Goal: Task Accomplishment & Management: Complete application form

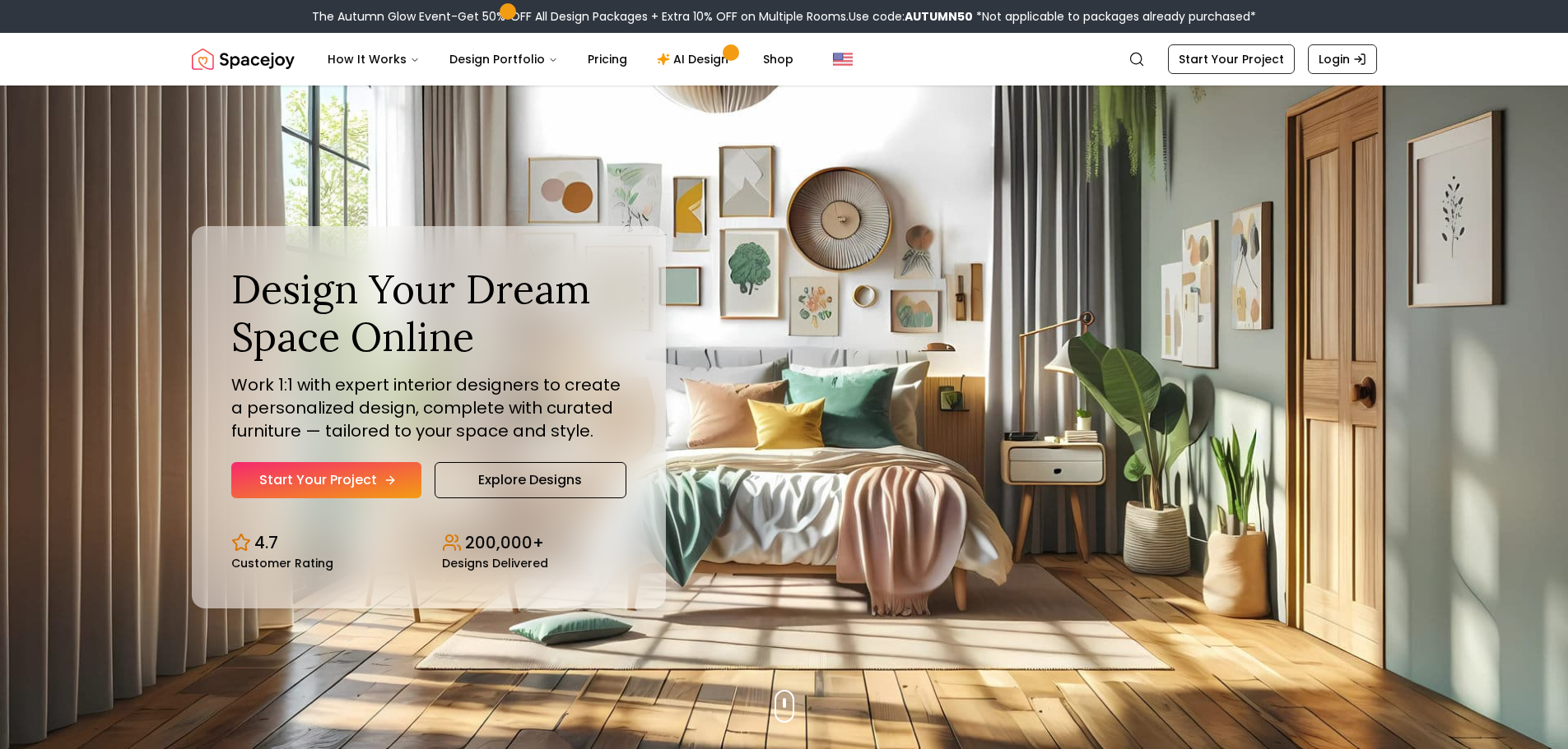
click at [385, 485] on icon "Hero section" at bounding box center [390, 480] width 13 height 13
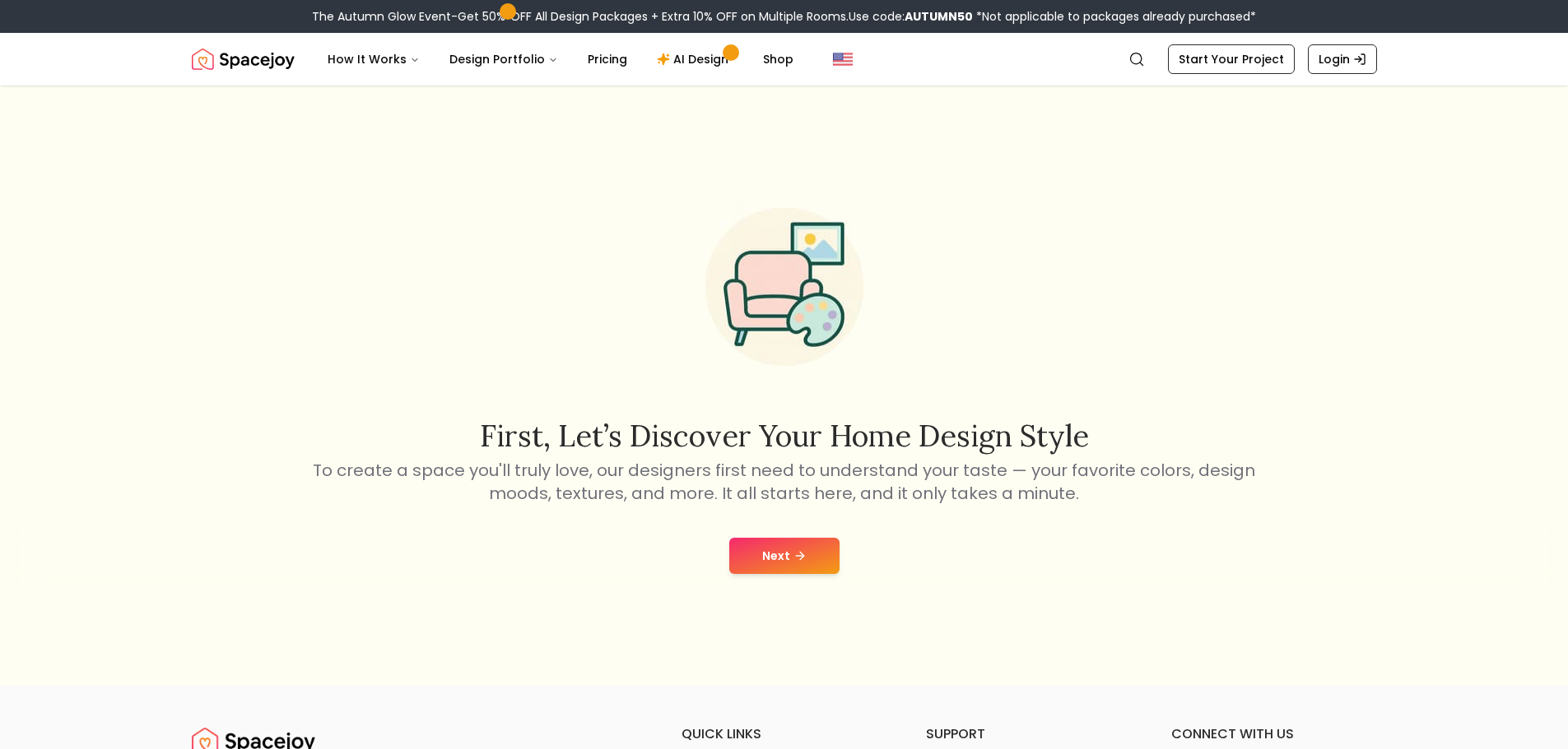
click at [780, 547] on button "Next" at bounding box center [784, 557] width 111 height 36
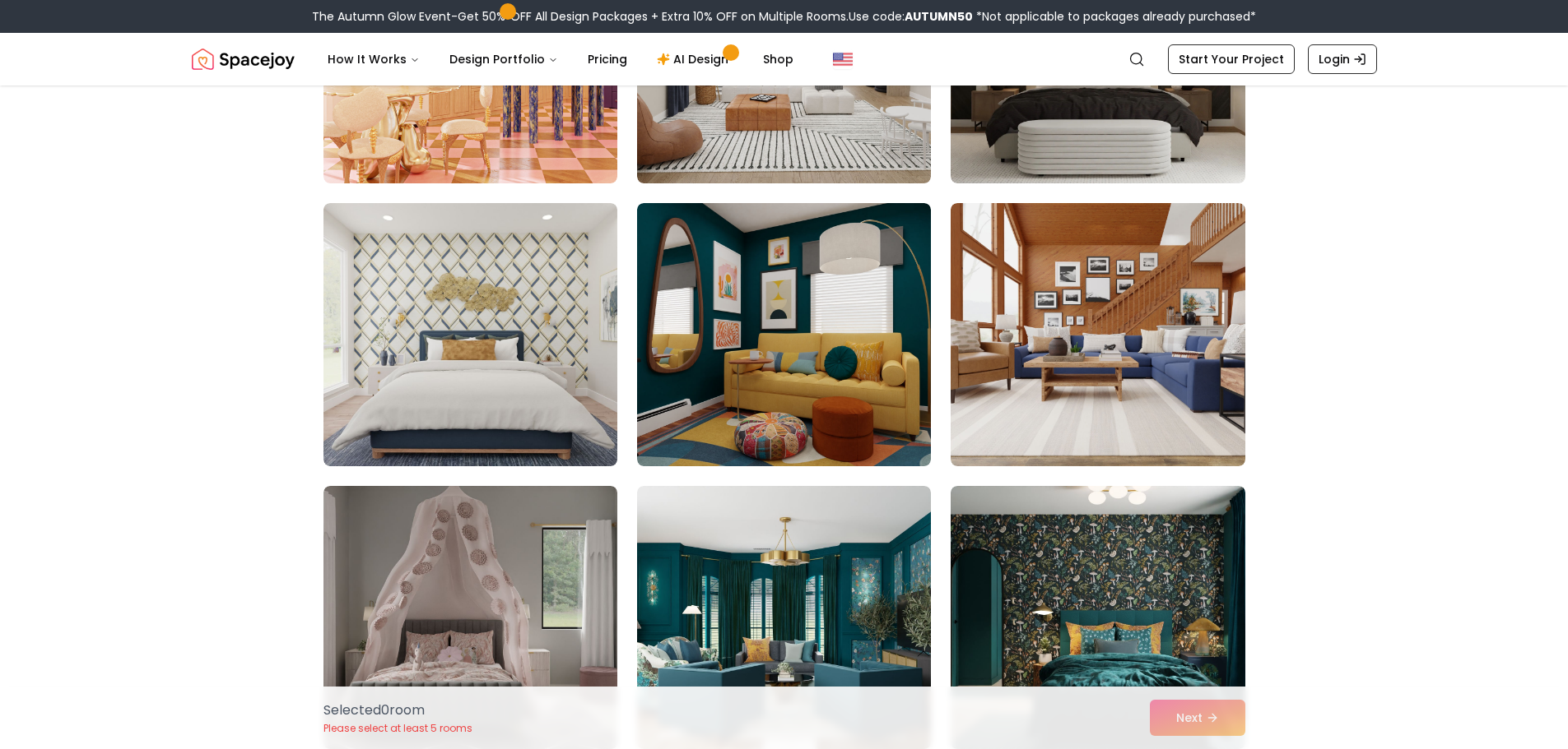
scroll to position [3044, 0]
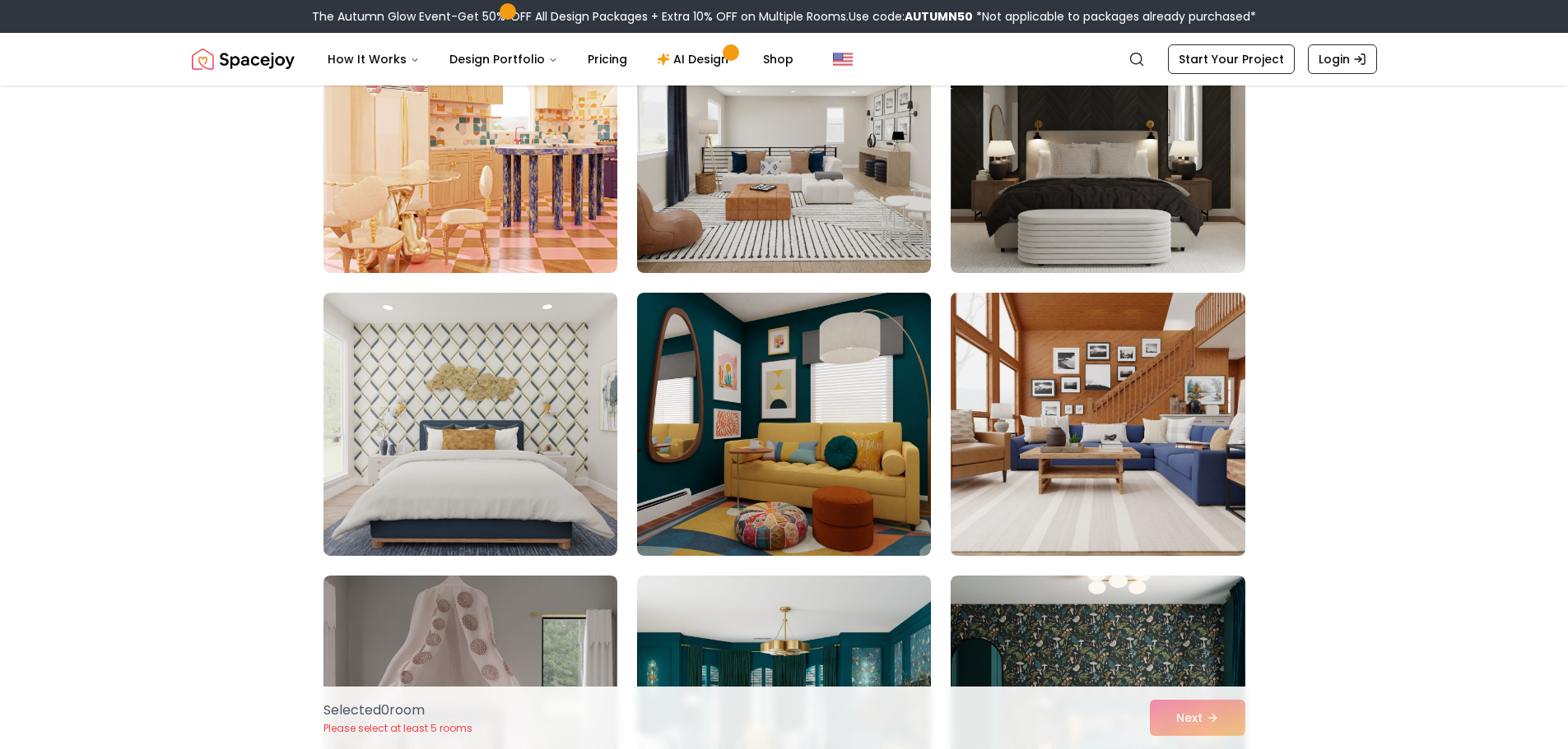
click at [1110, 424] on img at bounding box center [1097, 424] width 309 height 276
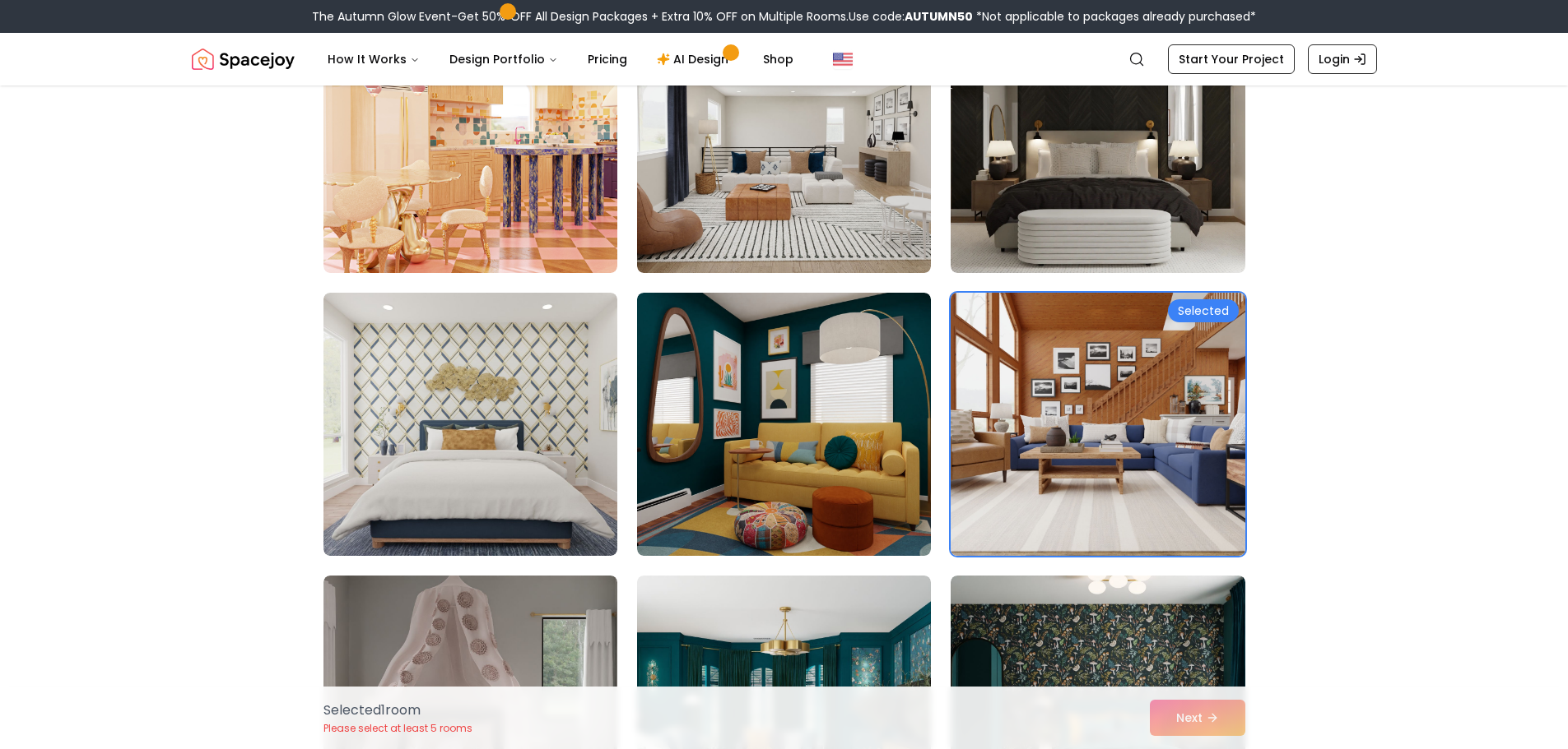
click at [1201, 310] on div "Selected" at bounding box center [1203, 311] width 71 height 23
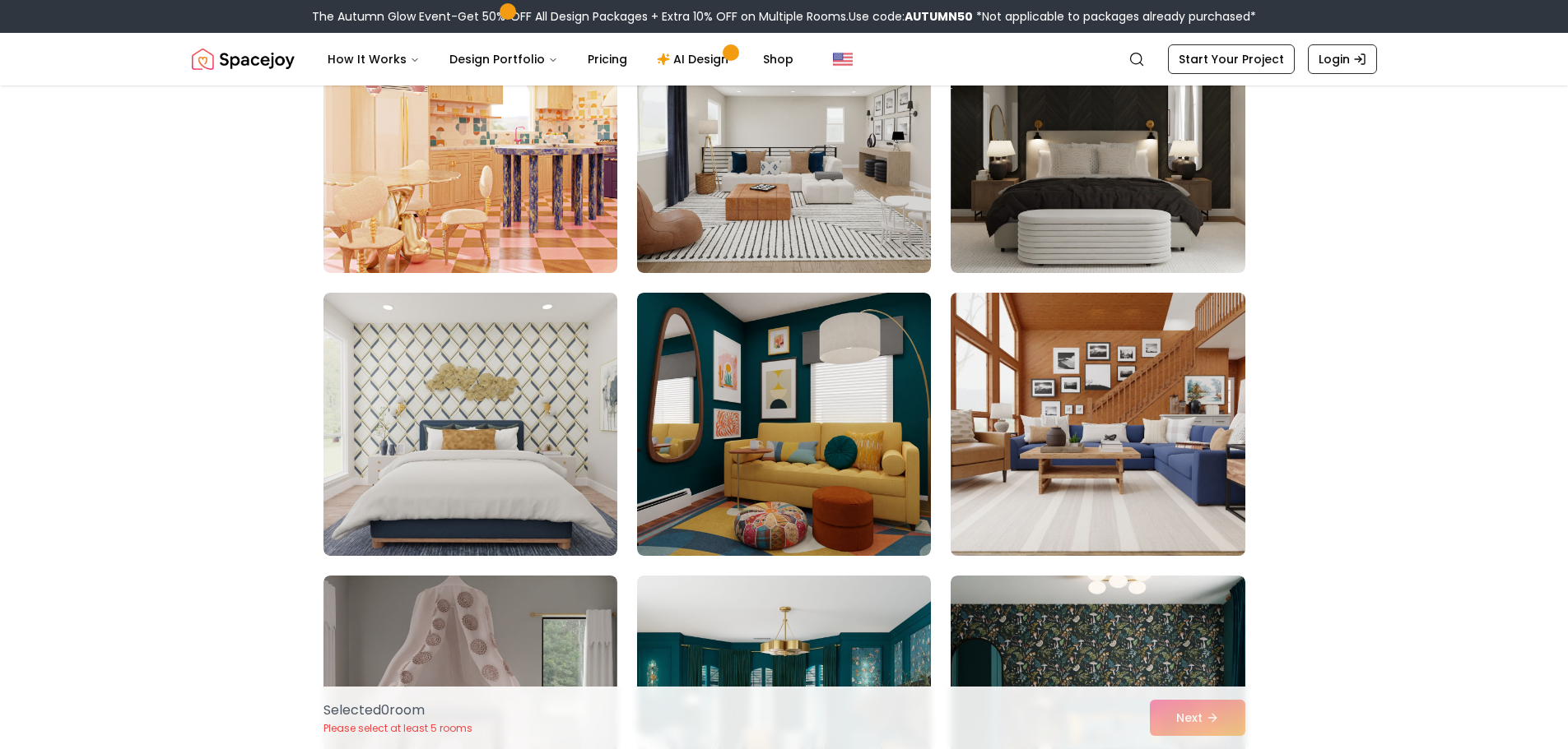
click at [1193, 729] on div "Selected 0 room Please select at least 5 rooms Next" at bounding box center [784, 719] width 948 height 63
